Goal: Task Accomplishment & Management: Use online tool/utility

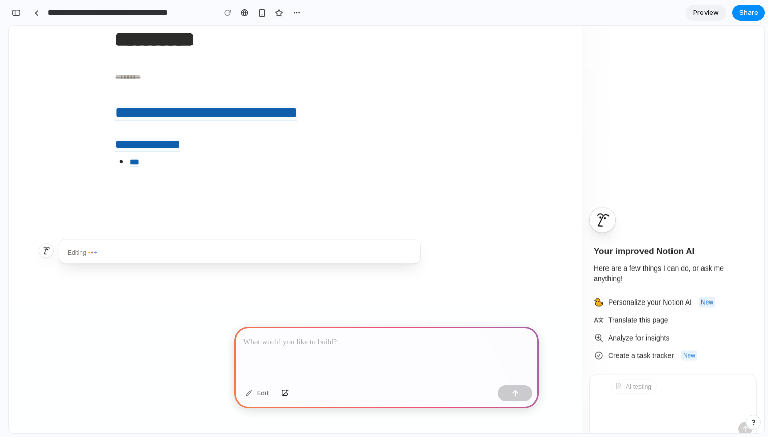
click at [397, 350] on div at bounding box center [386, 354] width 305 height 54
click at [21, 13] on button "button" at bounding box center [16, 13] width 16 height 16
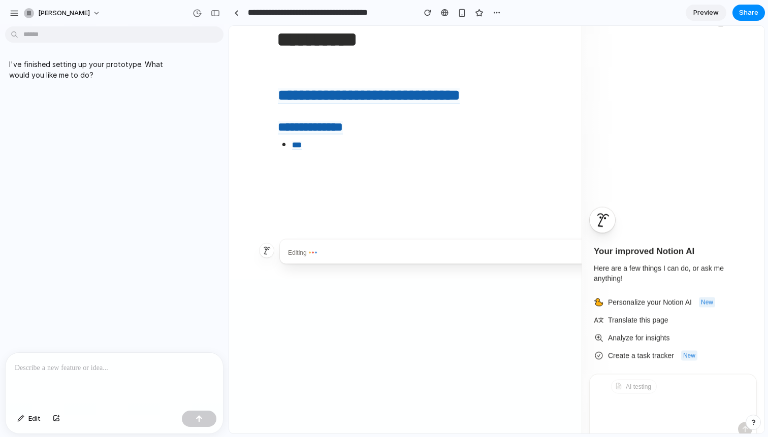
click at [361, 148] on div "**********" at bounding box center [496, 152] width 535 height 253
click at [707, 14] on span "Preview" at bounding box center [705, 13] width 25 height 10
